Goal: Task Accomplishment & Management: Complete application form

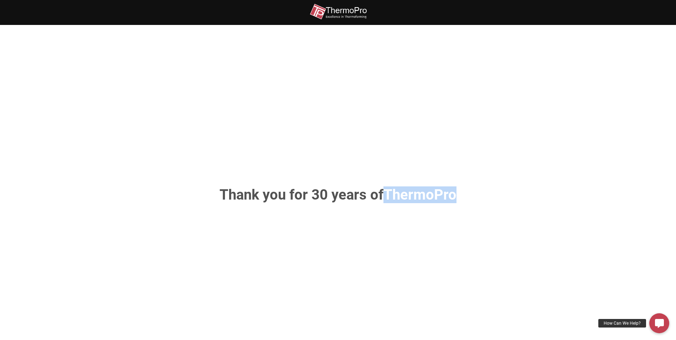
drag, startPoint x: 389, startPoint y: 196, endPoint x: 464, endPoint y: 197, distance: 75.6
click at [448, 197] on h1 "Thank you for 30 years of ThermoPro" at bounding box center [338, 195] width 374 height 14
click at [409, 197] on span "ThermoPro" at bounding box center [420, 194] width 73 height 17
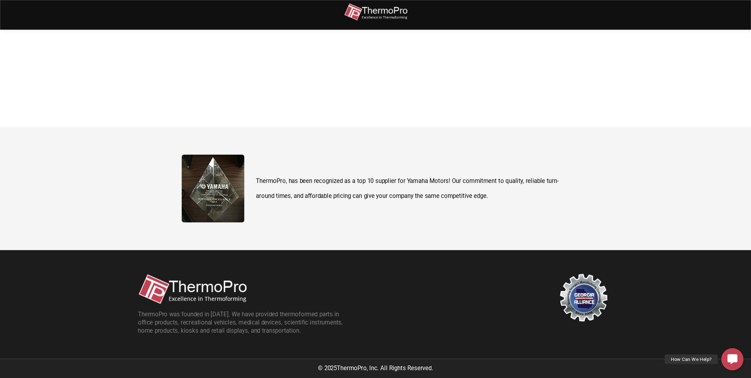
scroll to position [252, 0]
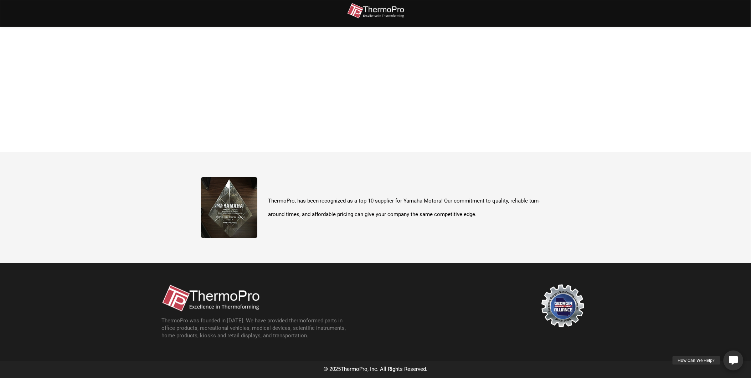
click at [448, 240] on div "How Can We Help?" at bounding box center [697, 360] width 48 height 9
click at [448, 240] on icon at bounding box center [733, 339] width 5 height 8
click at [448, 240] on icon at bounding box center [733, 360] width 9 height 9
click at [448, 240] on div "Request a Quote" at bounding box center [702, 321] width 42 height 9
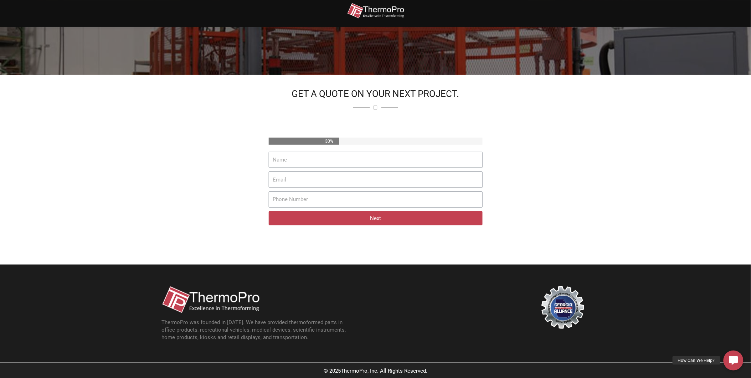
scroll to position [79, 0]
